Goal: Navigation & Orientation: Find specific page/section

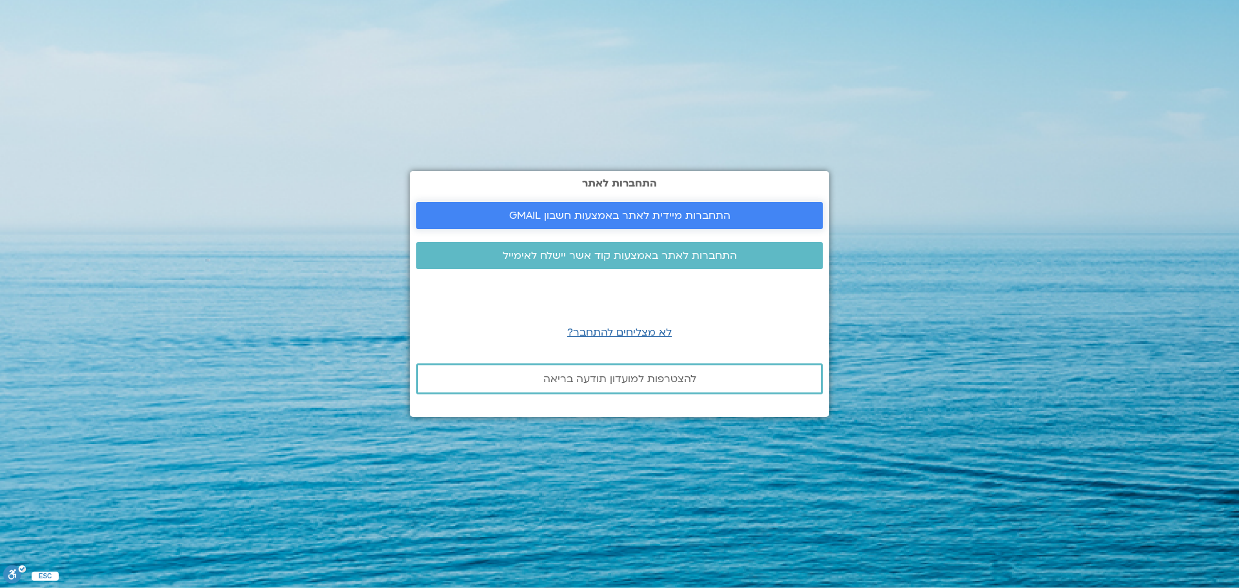
click at [600, 214] on span "התחברות מיידית לאתר באמצעות חשבון GMAIL" at bounding box center [619, 216] width 221 height 12
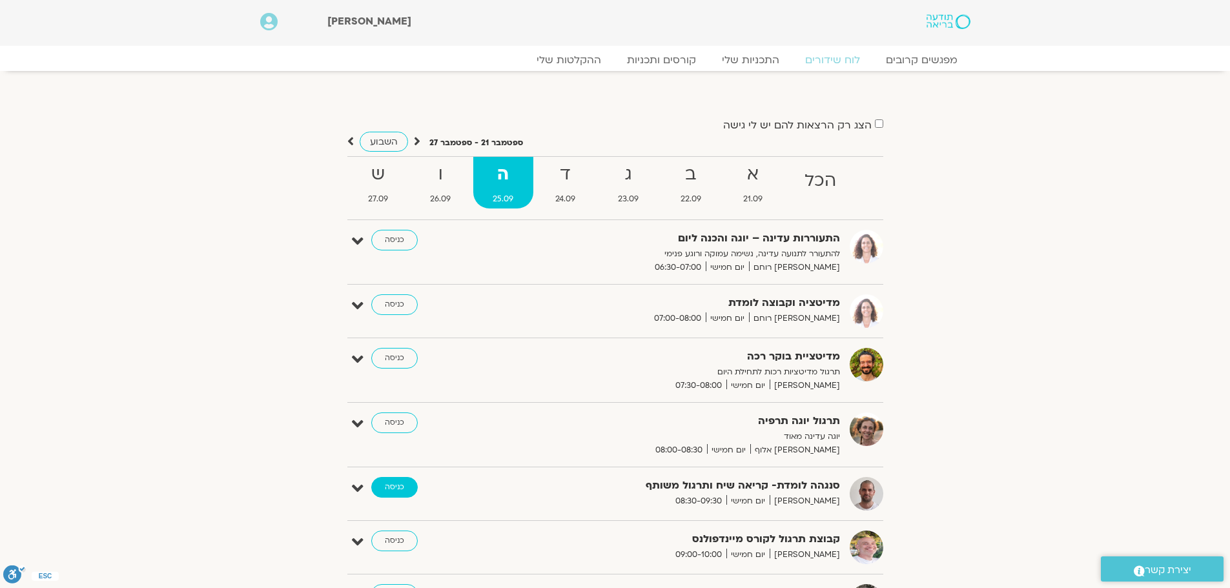
click at [396, 490] on link "כניסה" at bounding box center [394, 487] width 46 height 21
